Goal: Information Seeking & Learning: Learn about a topic

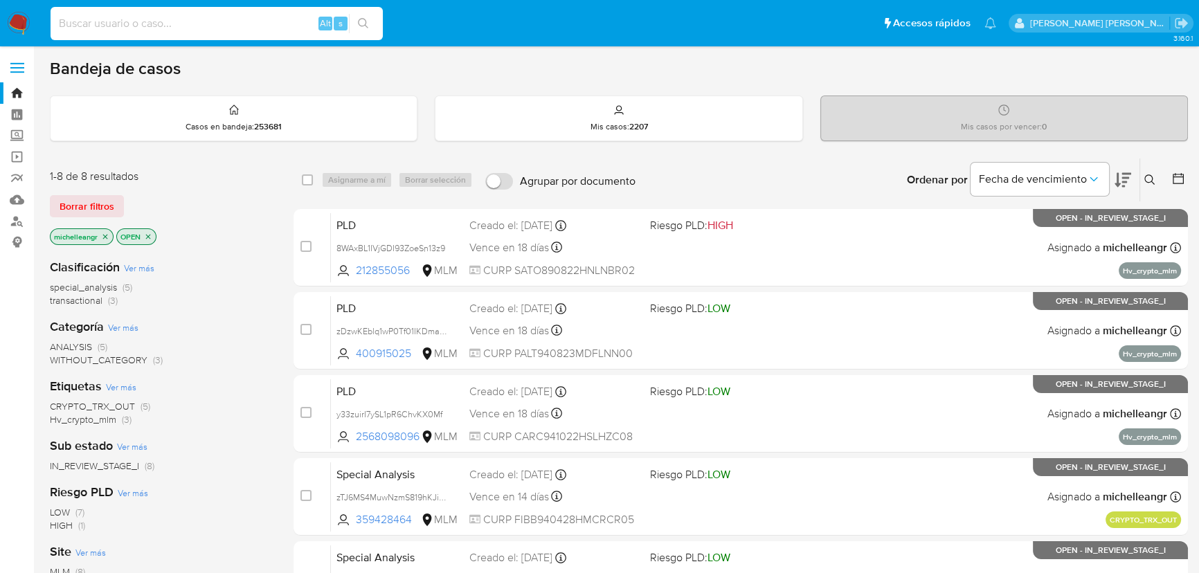
click at [121, 15] on input at bounding box center [217, 24] width 332 height 18
paste input "Du0JIlGJ7C0F6oWxilOjQnph"
type input "Du0JIlGJ7C0F6oWxilOjQnph"
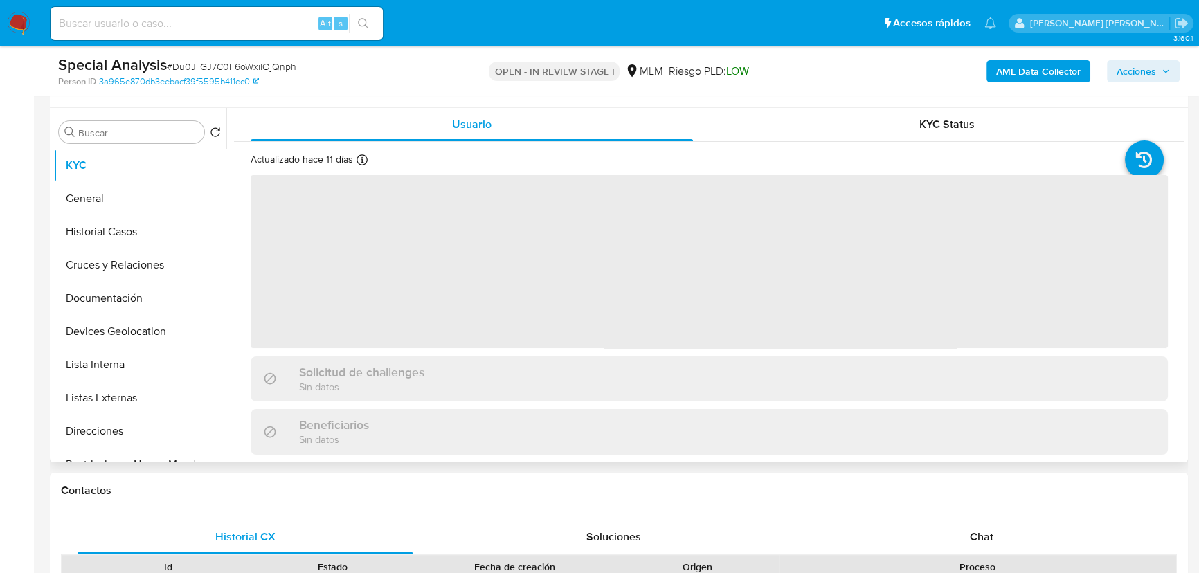
select select "10"
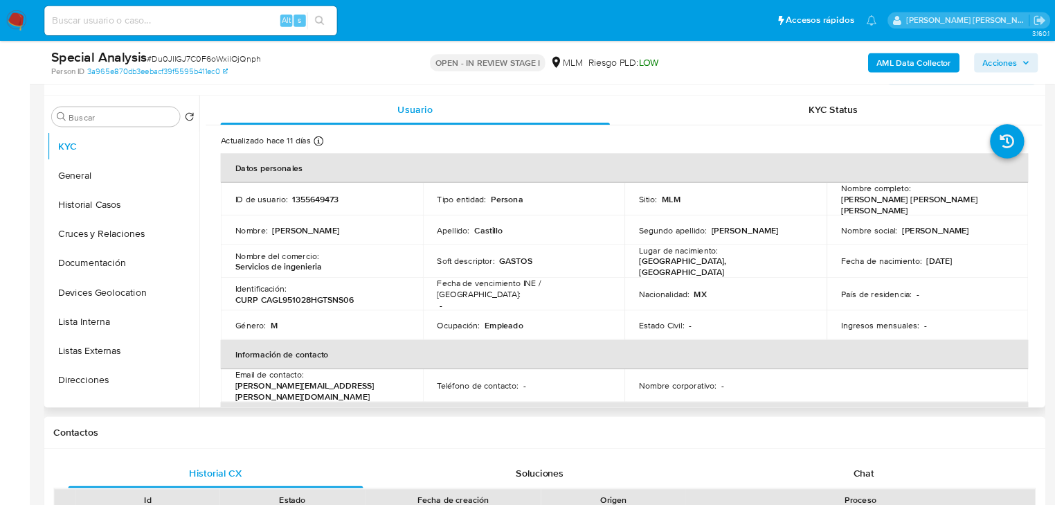
scroll to position [252, 0]
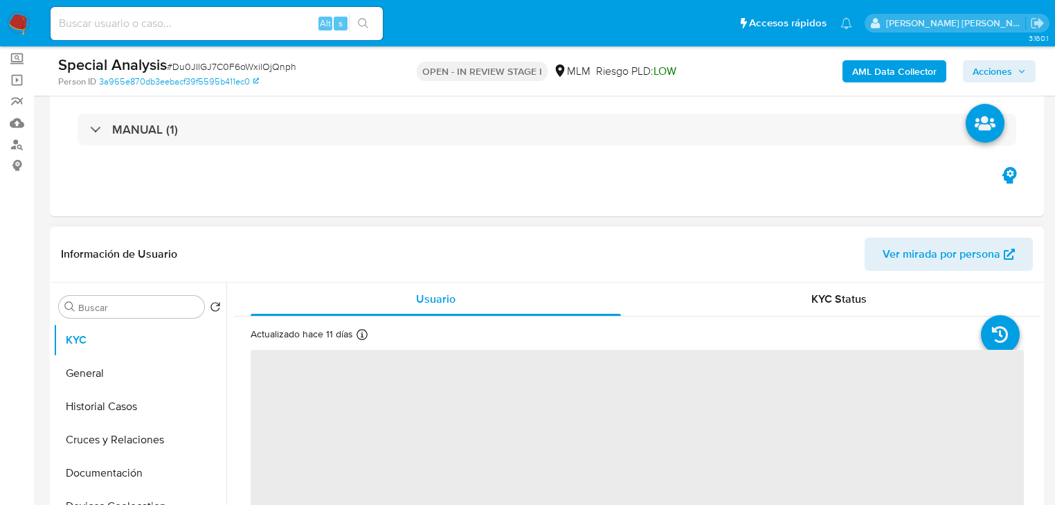
scroll to position [277, 0]
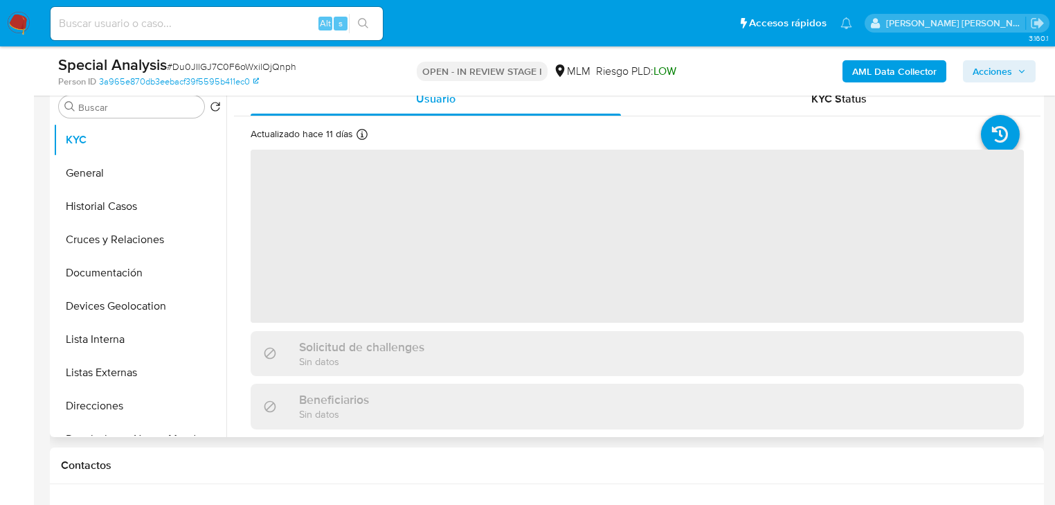
select select "10"
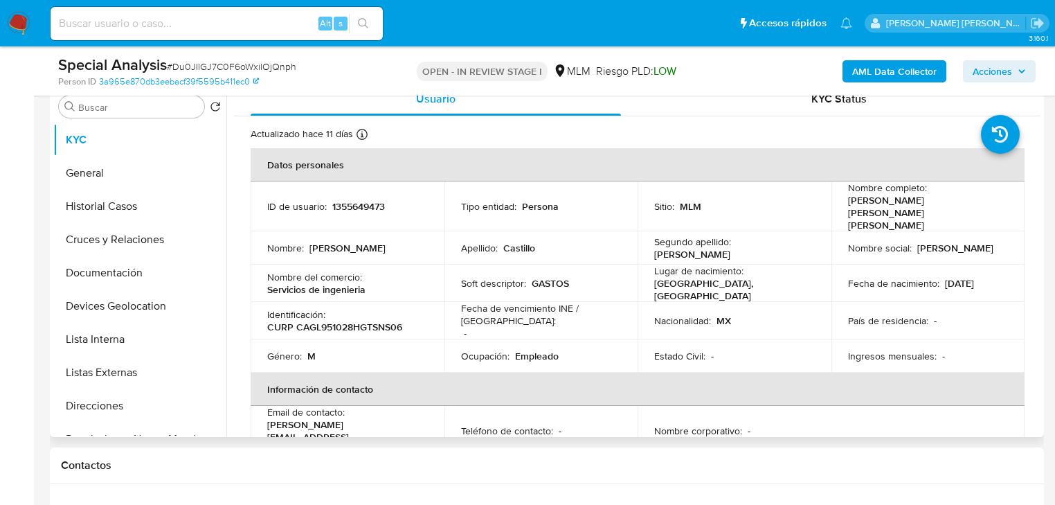
click at [580, 339] on td "Ocupación : Empleado" at bounding box center [542, 355] width 194 height 33
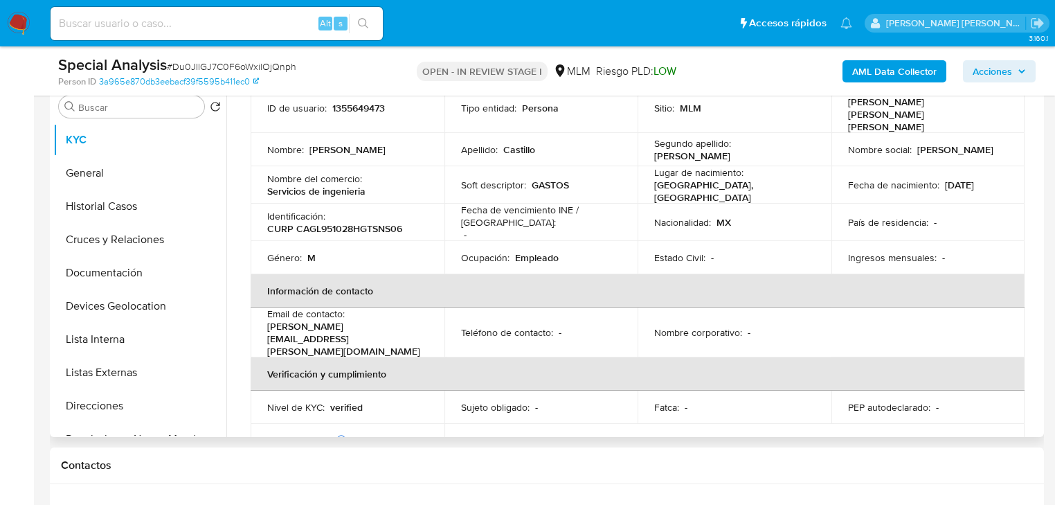
scroll to position [43, 0]
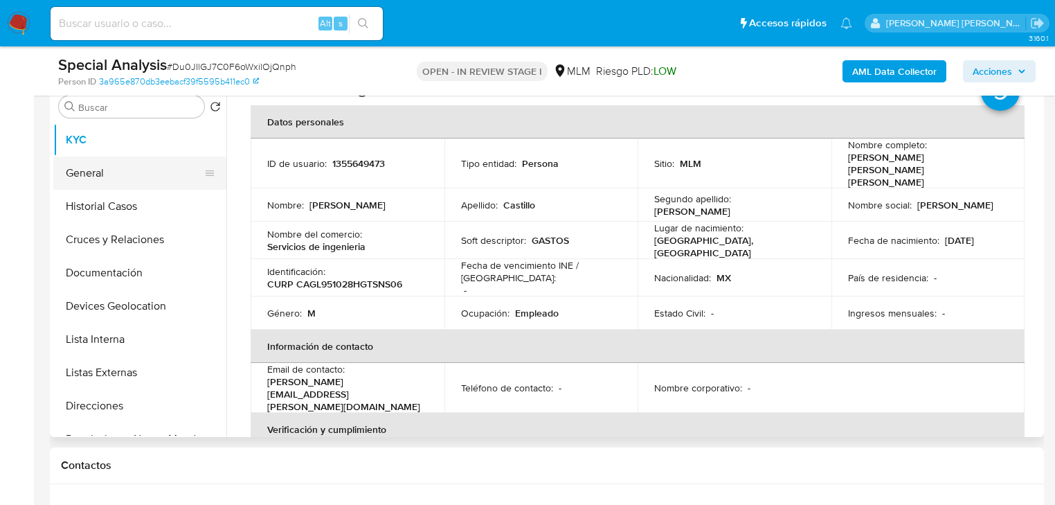
drag, startPoint x: 105, startPoint y: 175, endPoint x: 141, endPoint y: 177, distance: 36.7
click at [105, 173] on button "General" at bounding box center [134, 173] width 162 height 33
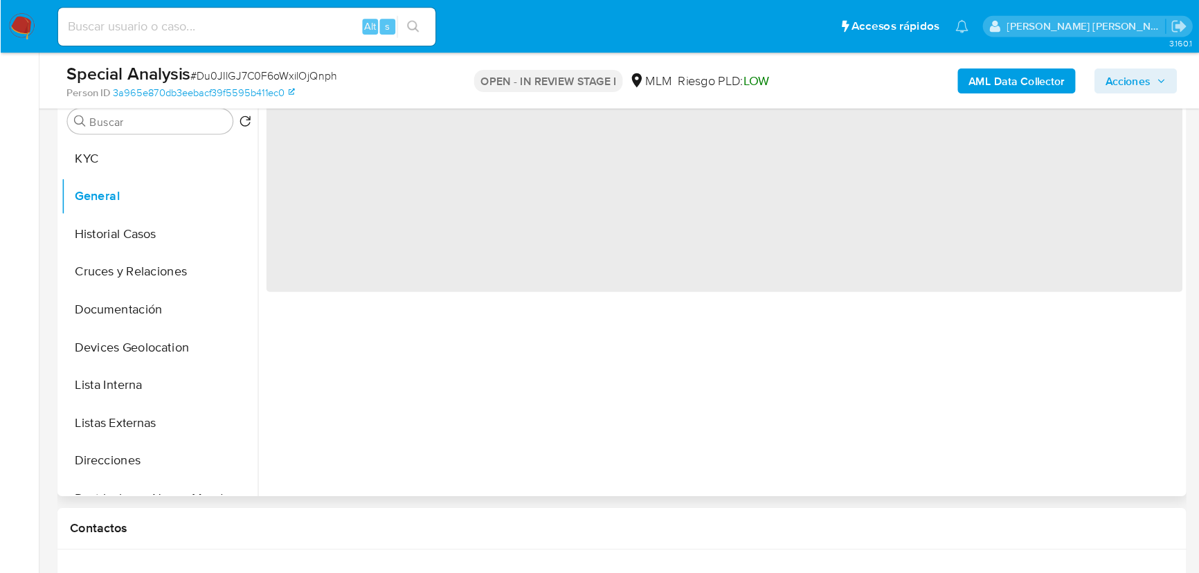
scroll to position [0, 0]
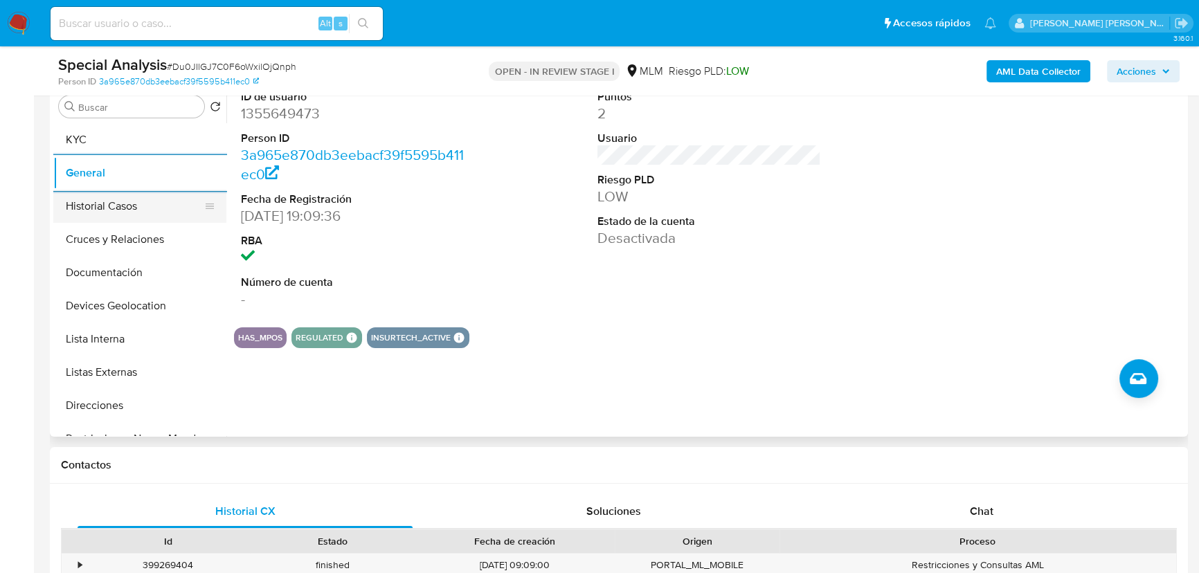
click at [116, 211] on button "Historial Casos" at bounding box center [134, 206] width 162 height 33
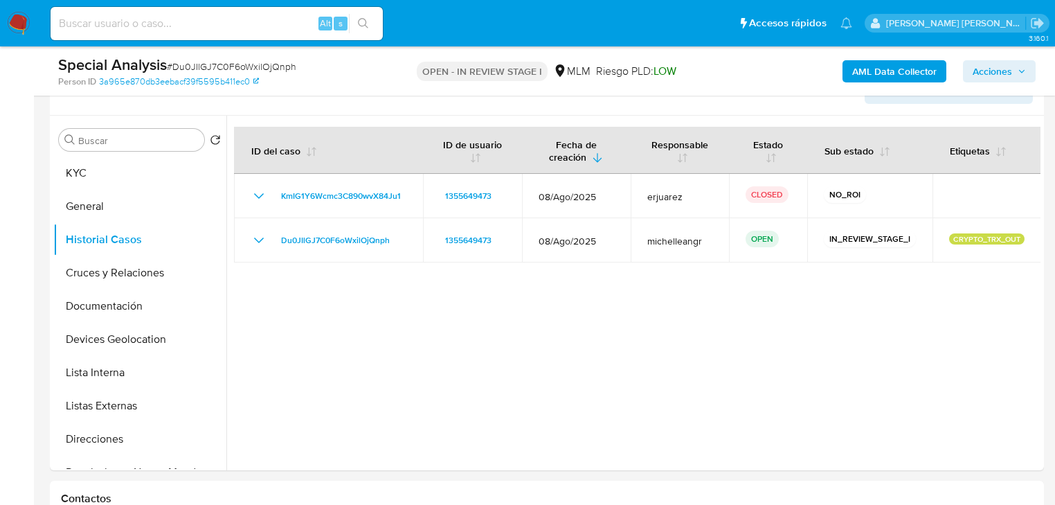
scroll to position [269, 0]
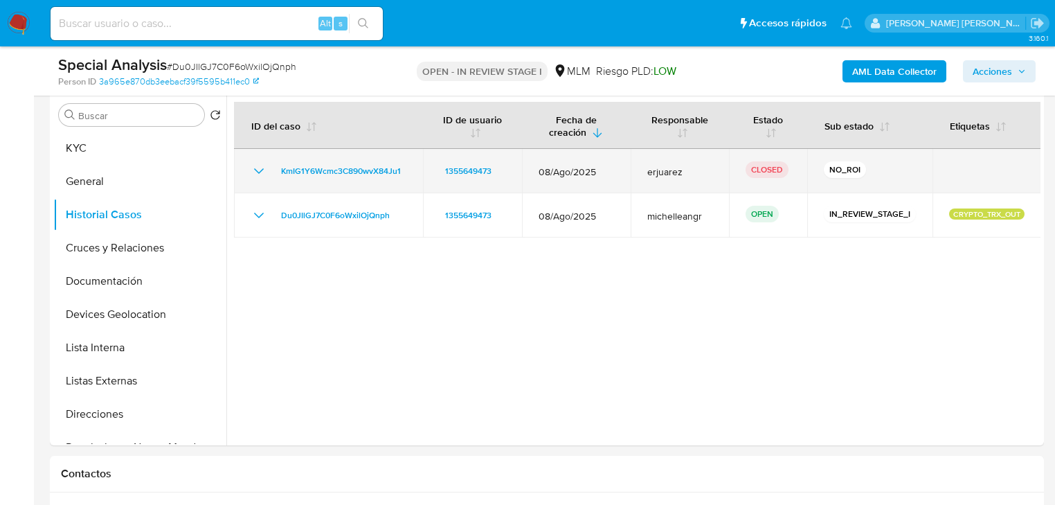
click at [258, 169] on icon "Mostrar/Ocultar" at bounding box center [259, 171] width 17 height 17
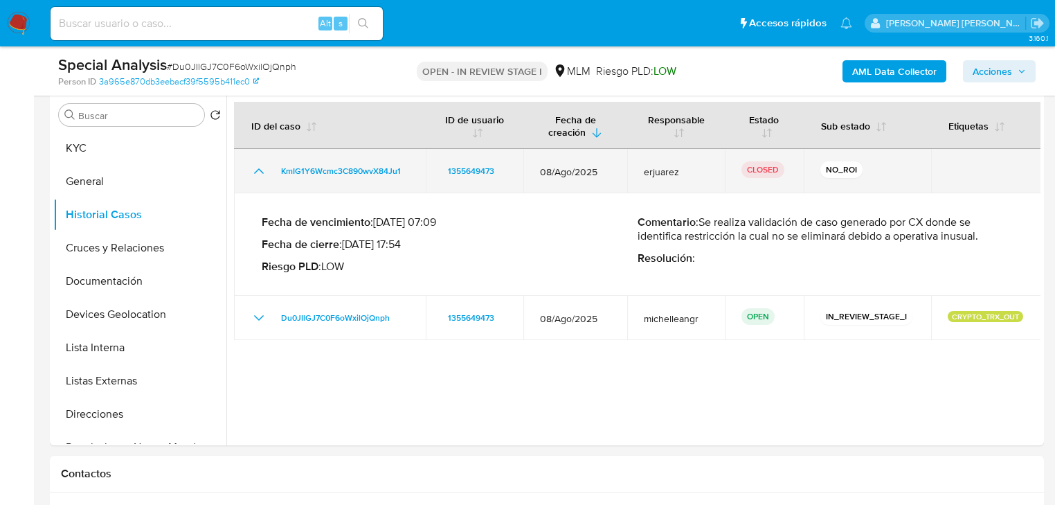
click at [260, 168] on icon "Mostrar/Ocultar" at bounding box center [259, 171] width 17 height 17
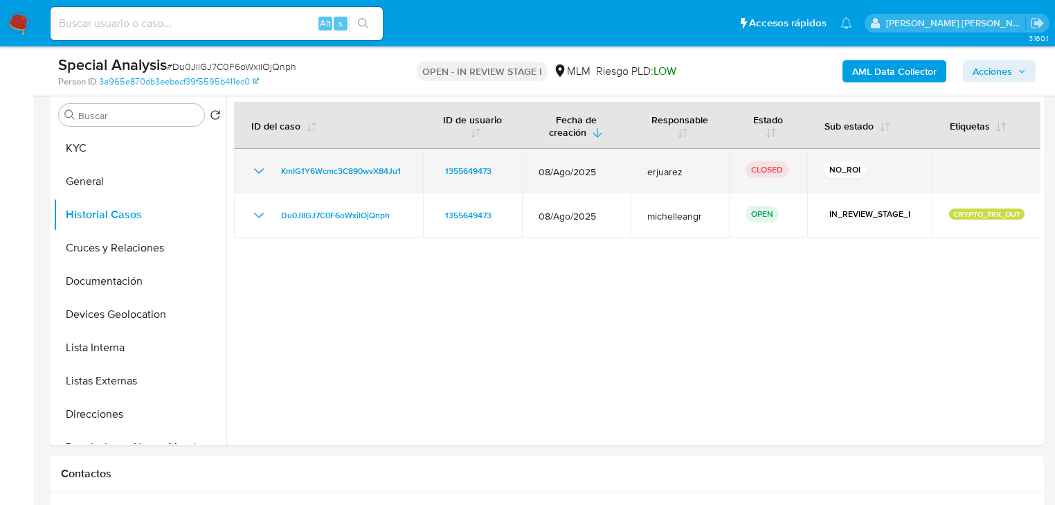
click at [260, 168] on icon "Mostrar/Ocultar" at bounding box center [259, 171] width 17 height 17
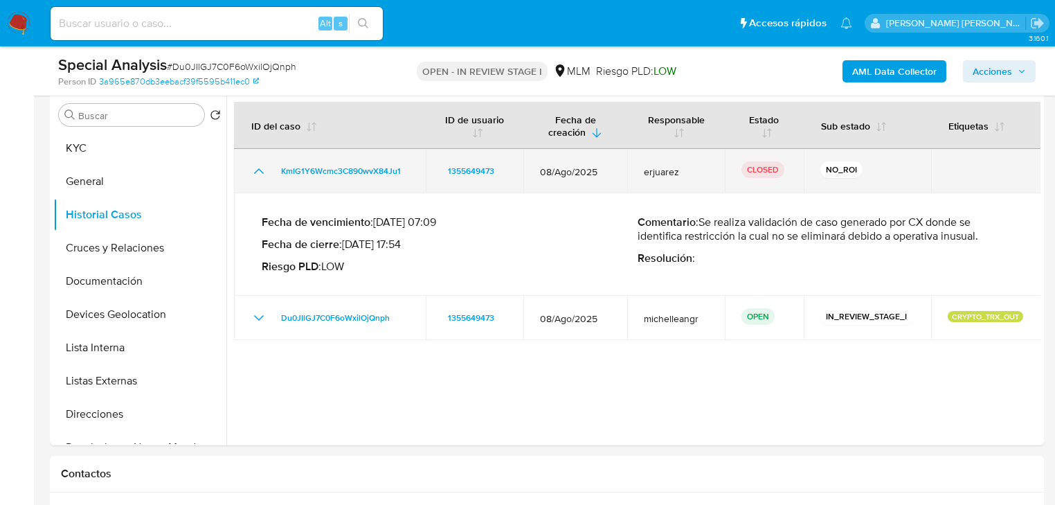
click at [260, 168] on icon "Mostrar/Ocultar" at bounding box center [259, 171] width 17 height 17
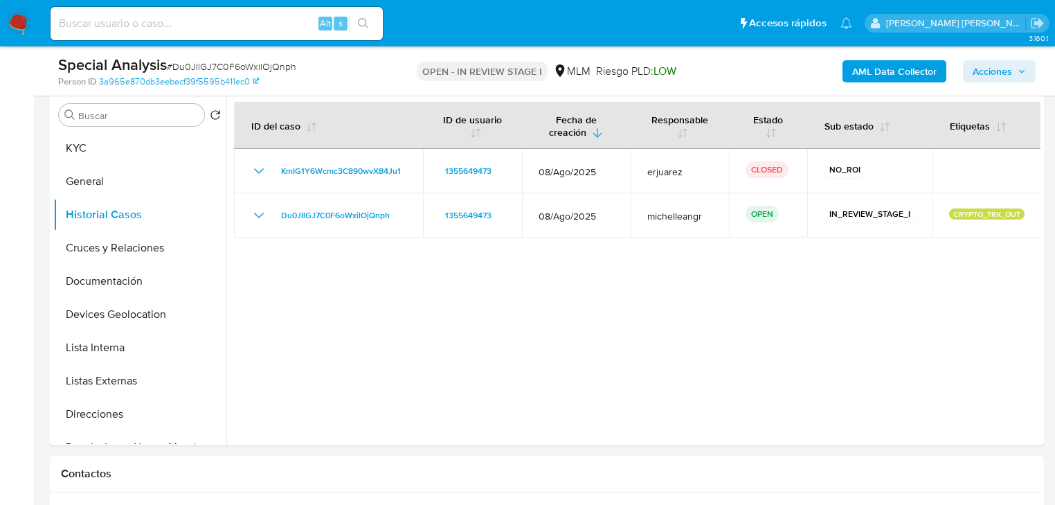
click at [1006, 276] on div at bounding box center [633, 268] width 814 height 355
click at [159, 278] on button "Documentación" at bounding box center [134, 281] width 162 height 33
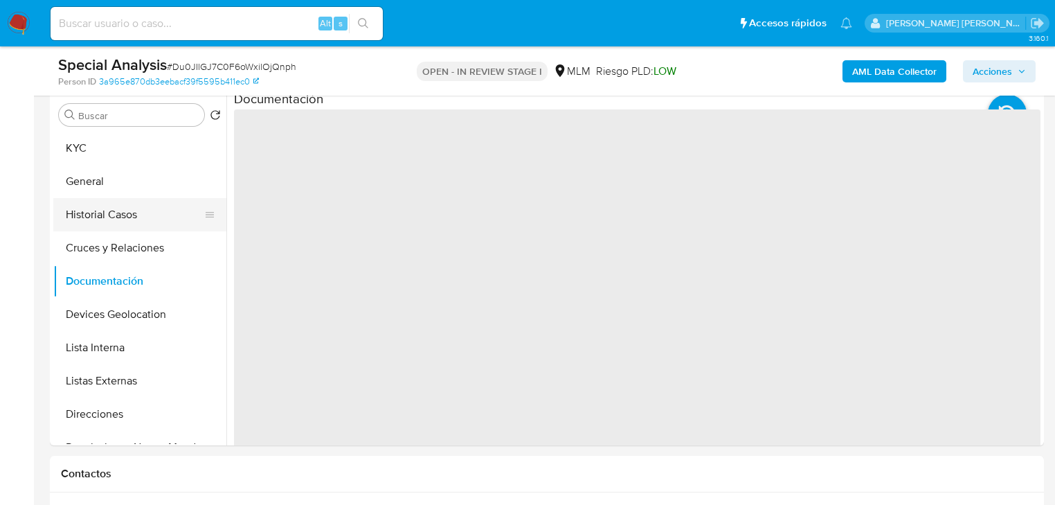
click at [132, 198] on button "Historial Casos" at bounding box center [134, 214] width 162 height 33
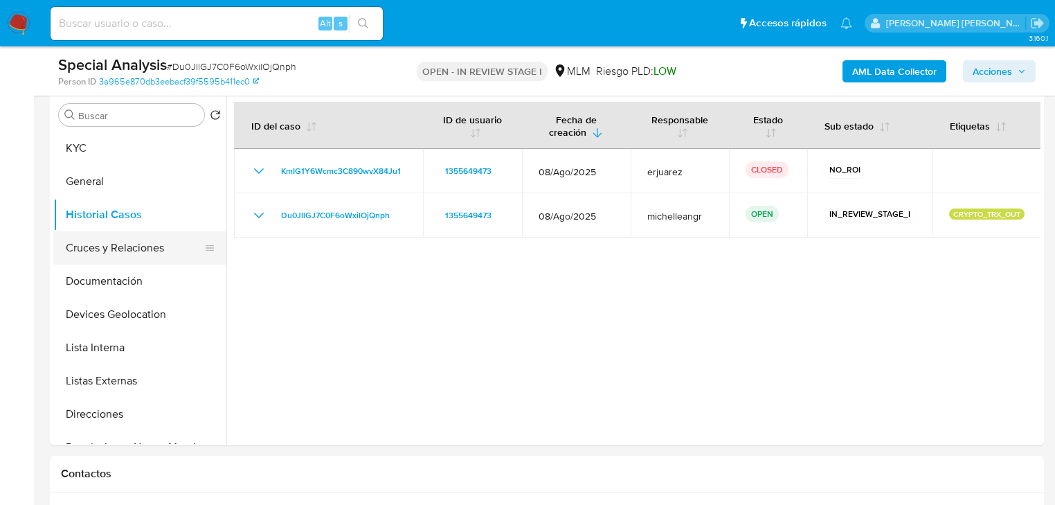
click at [80, 256] on button "Cruces y Relaciones" at bounding box center [134, 247] width 162 height 33
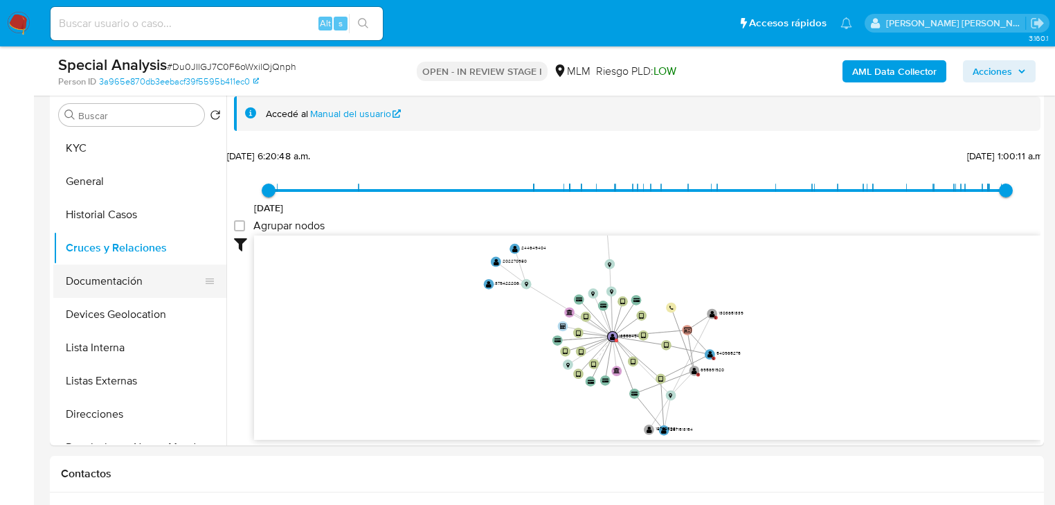
click at [142, 278] on button "Documentación" at bounding box center [134, 281] width 162 height 33
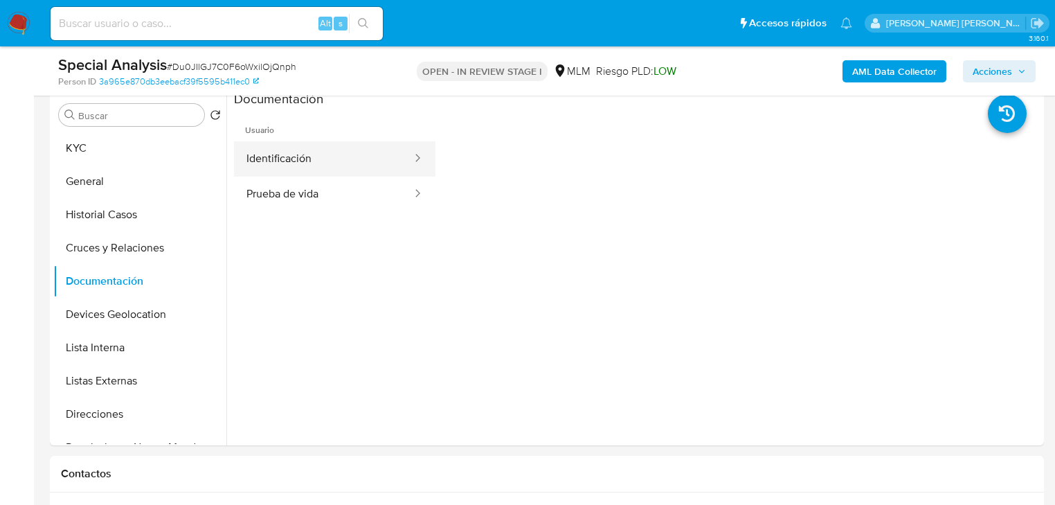
drag, startPoint x: 351, startPoint y: 175, endPoint x: 416, endPoint y: 174, distance: 64.4
click at [352, 175] on button "Identificación" at bounding box center [323, 158] width 179 height 35
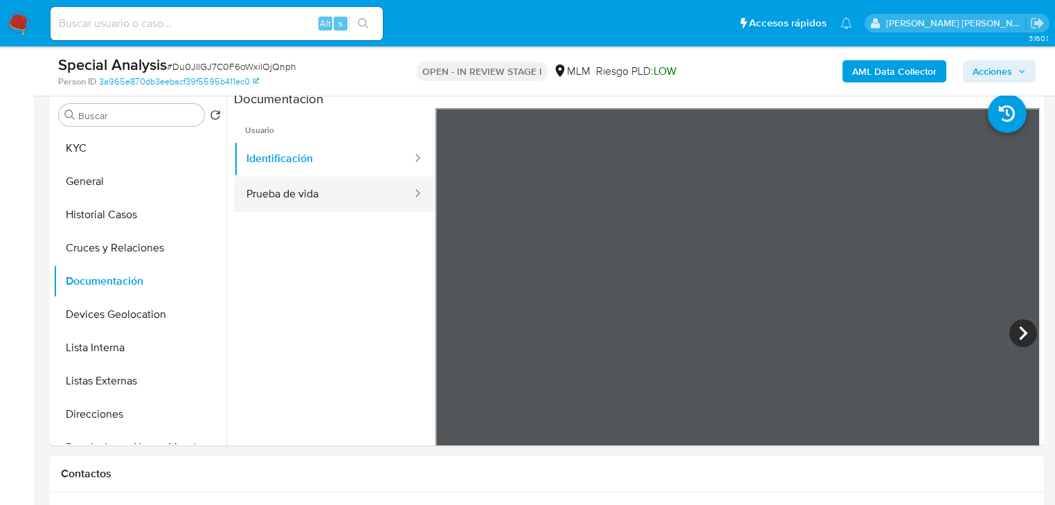
click at [278, 199] on button "Prueba de vida" at bounding box center [323, 194] width 179 height 35
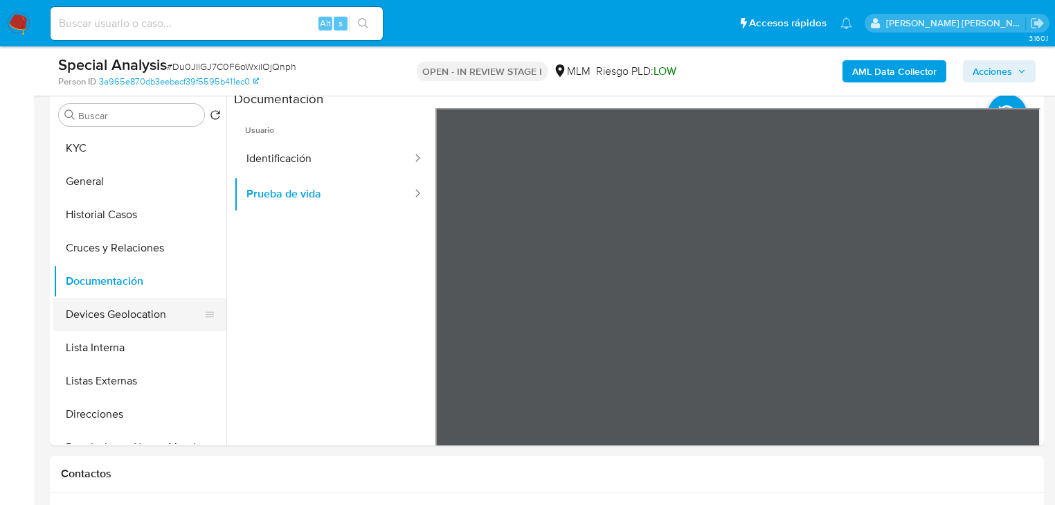
drag, startPoint x: 137, startPoint y: 314, endPoint x: 150, endPoint y: 314, distance: 12.5
click at [137, 314] on button "Devices Geolocation" at bounding box center [134, 314] width 162 height 33
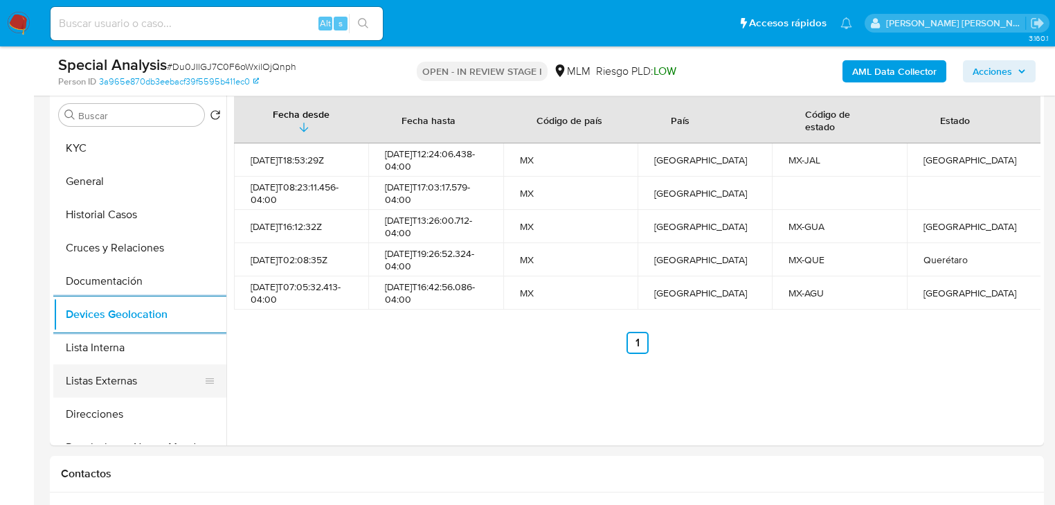
click at [152, 379] on button "Listas Externas" at bounding box center [134, 380] width 162 height 33
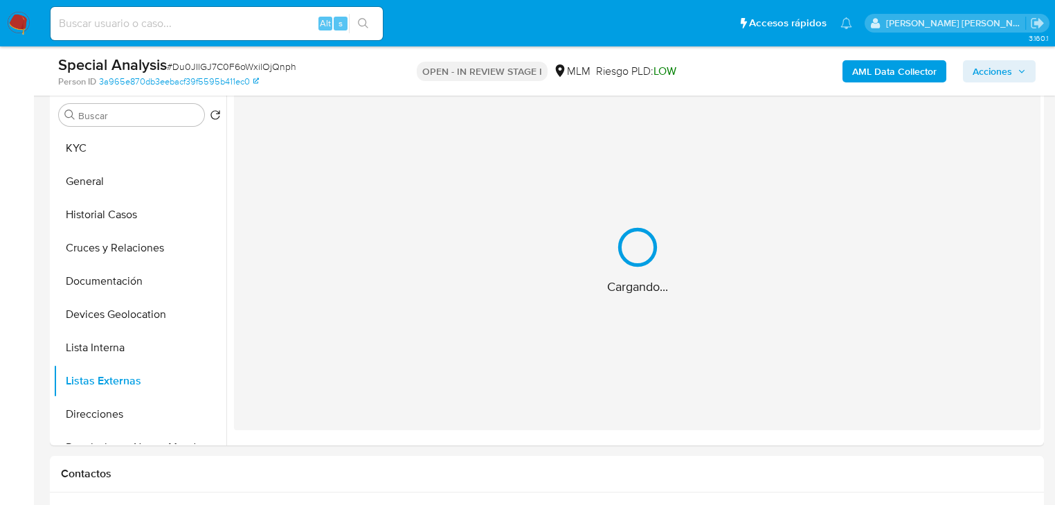
click at [328, 357] on div "Cargando..." at bounding box center [637, 260] width 807 height 339
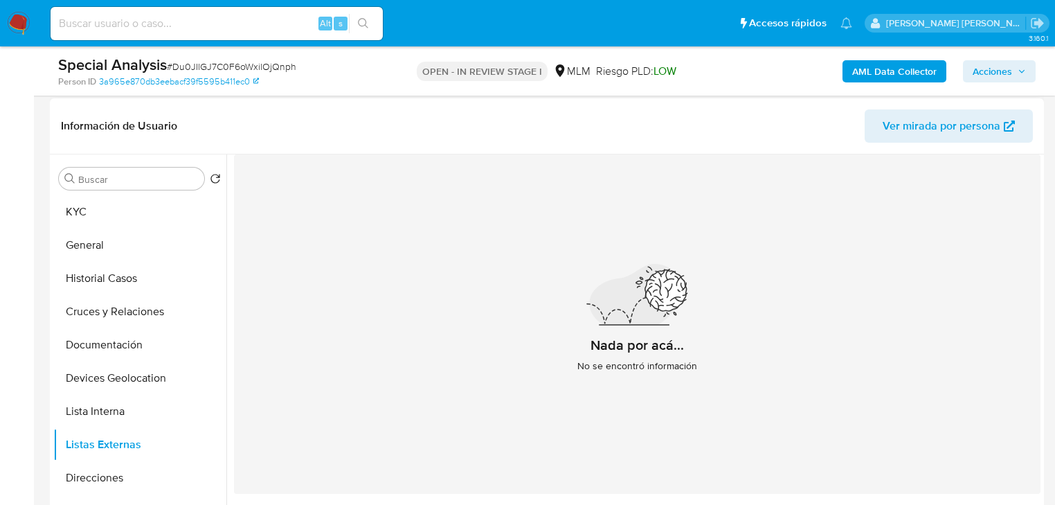
scroll to position [158, 0]
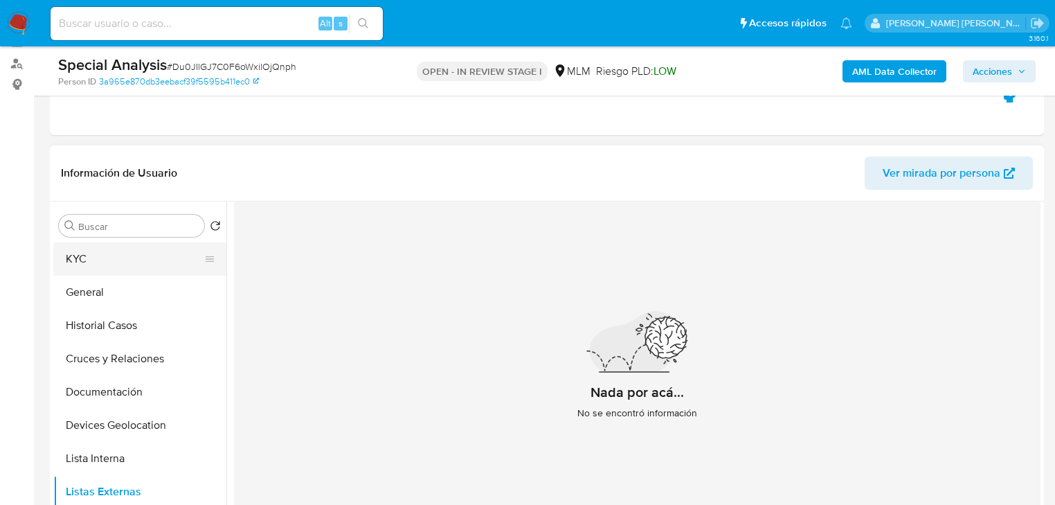
drag, startPoint x: 89, startPoint y: 262, endPoint x: 197, endPoint y: 252, distance: 108.5
click at [89, 260] on button "KYC" at bounding box center [134, 258] width 162 height 33
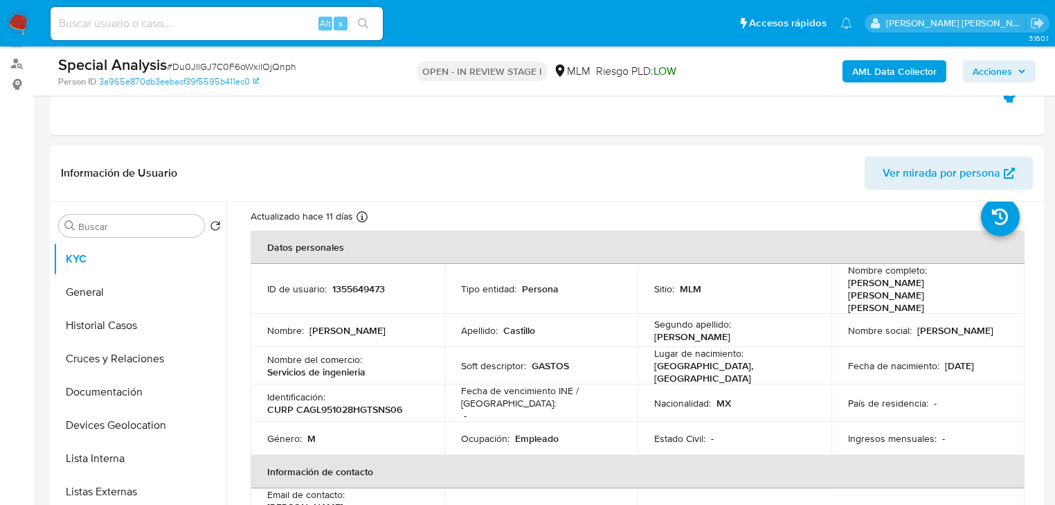
scroll to position [55, 0]
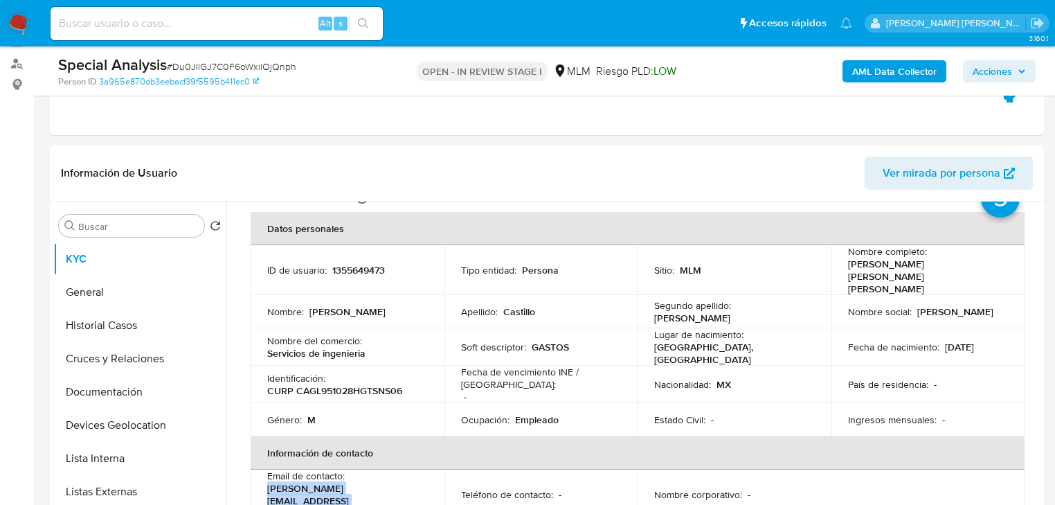
drag, startPoint x: 404, startPoint y: 473, endPoint x: 253, endPoint y: 458, distance: 152.4
click at [252, 470] on td "Email de contacto : [PERSON_NAME][EMAIL_ADDRESS][PERSON_NAME][DOMAIN_NAME]" at bounding box center [348, 495] width 194 height 50
copy div "Email de contacto : [PERSON_NAME][EMAIL_ADDRESS][PERSON_NAME][DOMAIN_NAME]"
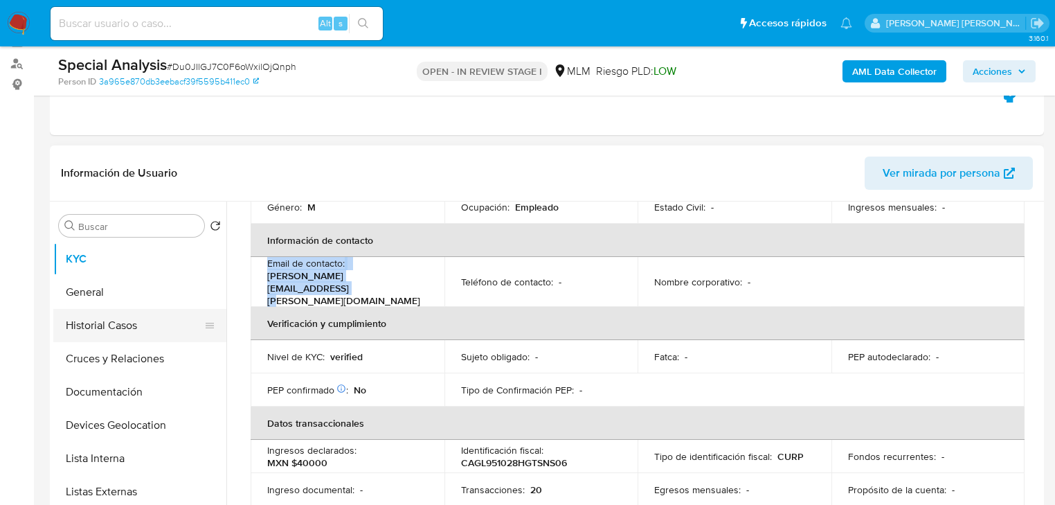
scroll to position [277, 0]
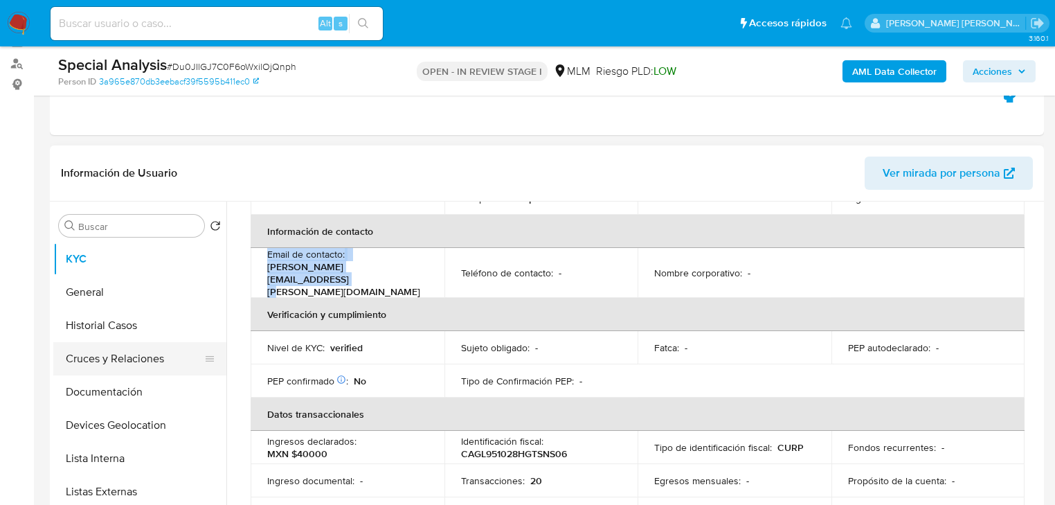
drag, startPoint x: 129, startPoint y: 368, endPoint x: 137, endPoint y: 364, distance: 9.3
click at [129, 368] on button "Cruces y Relaciones" at bounding box center [134, 358] width 162 height 33
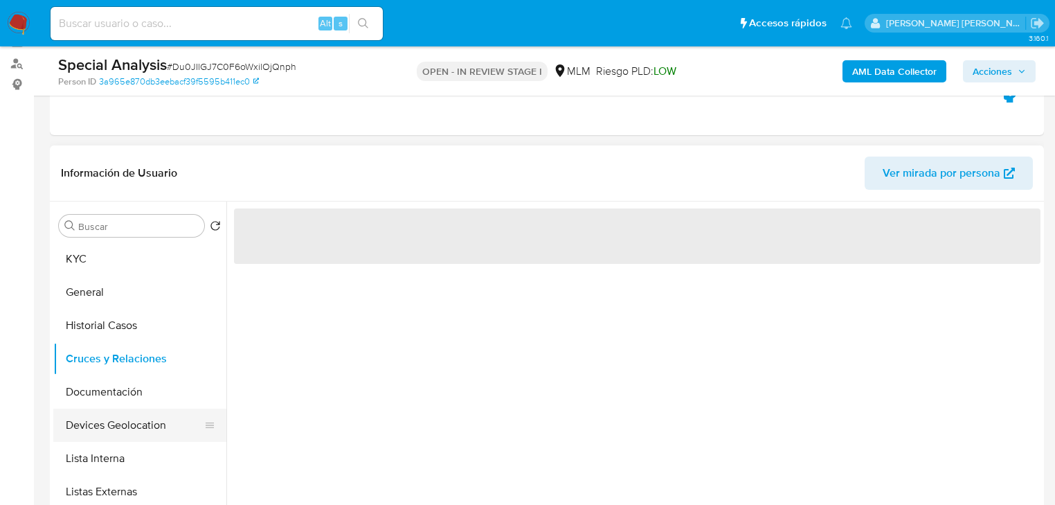
scroll to position [111, 0]
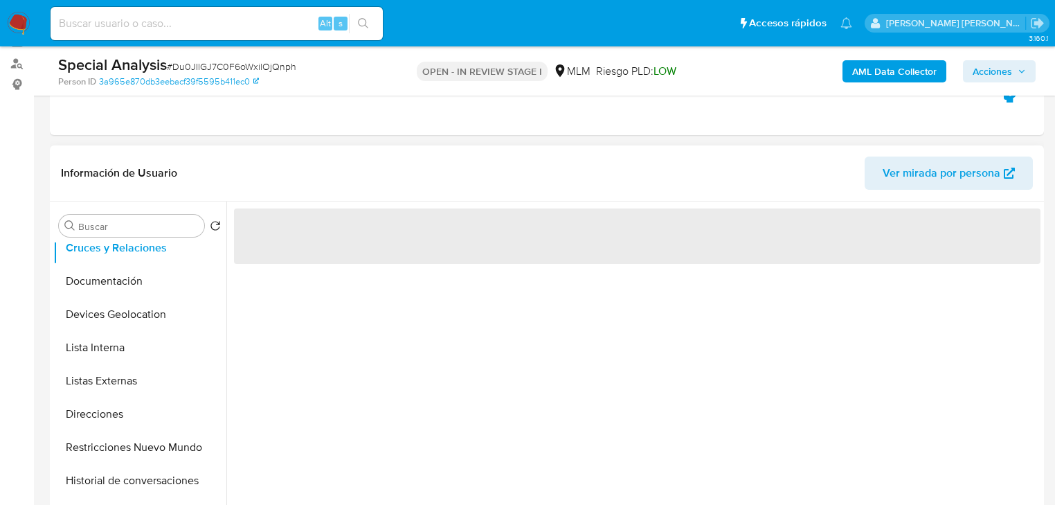
drag, startPoint x: 134, startPoint y: 416, endPoint x: 271, endPoint y: 397, distance: 138.5
click at [134, 415] on button "Direcciones" at bounding box center [139, 414] width 173 height 33
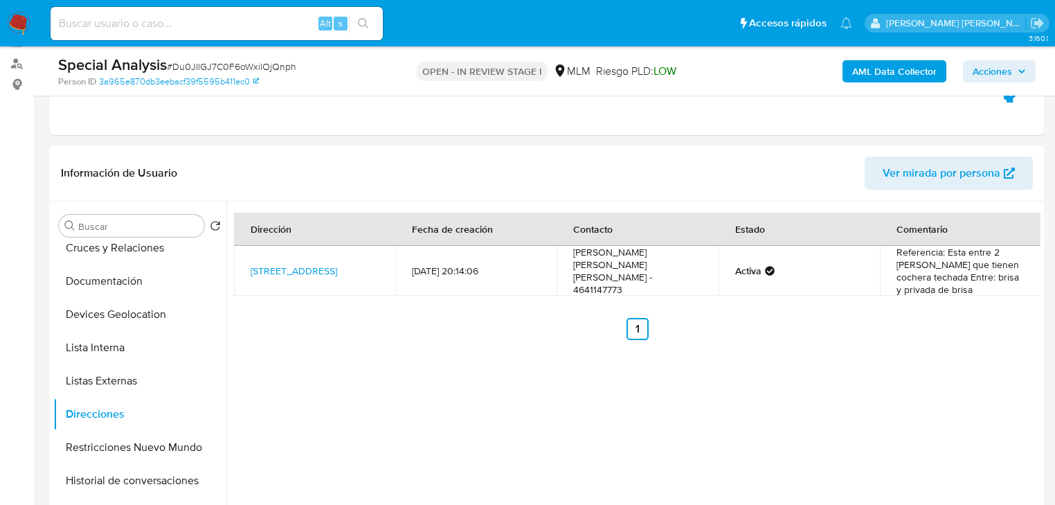
click at [595, 284] on td "[PERSON_NAME] [PERSON_NAME] [PERSON_NAME] - 4641147773" at bounding box center [637, 271] width 161 height 50
click at [597, 280] on td "[PERSON_NAME] [PERSON_NAME] [PERSON_NAME] - 4641147773" at bounding box center [637, 271] width 161 height 50
copy td "4641147773"
drag, startPoint x: 147, startPoint y: 357, endPoint x: 153, endPoint y: 353, distance: 7.1
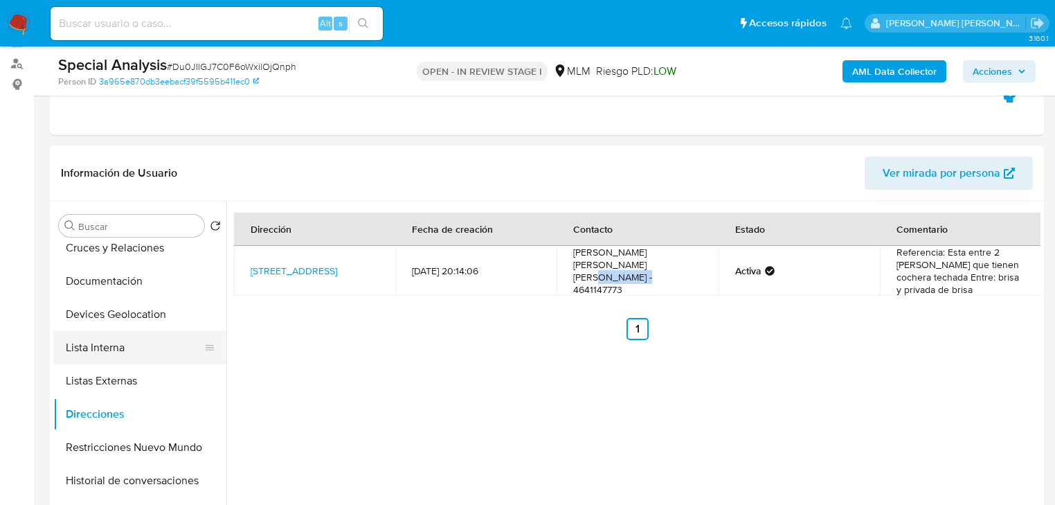
click at [147, 357] on button "Lista Interna" at bounding box center [134, 347] width 162 height 33
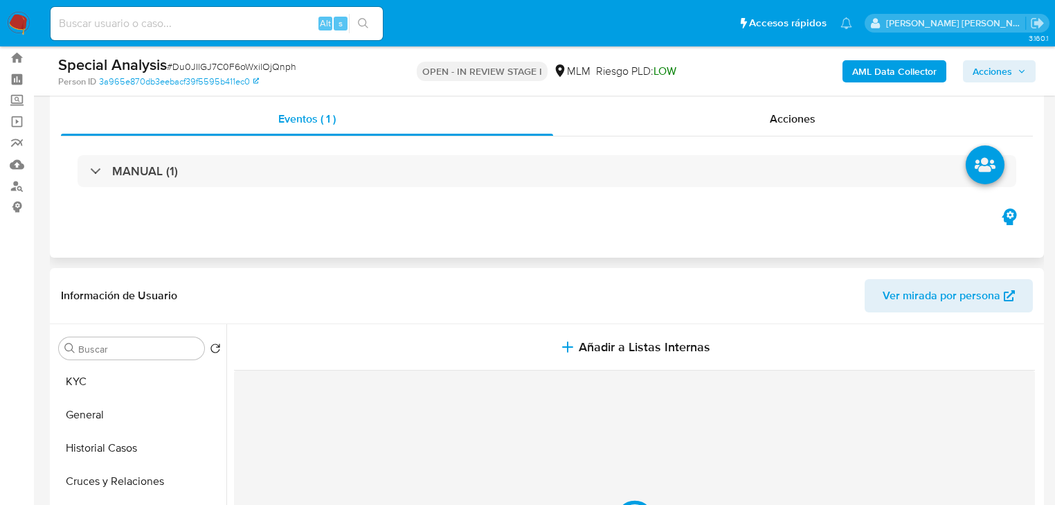
scroll to position [0, 0]
